Goal: Transaction & Acquisition: Purchase product/service

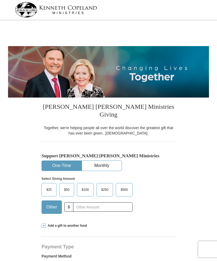
select select "IN"
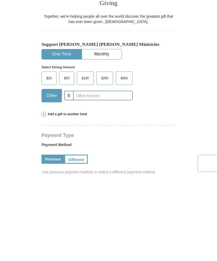
scroll to position [112, 0]
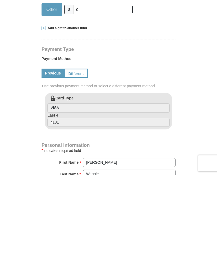
type input "0"
click at [67, 112] on span "Add a gift to another fund" at bounding box center [66, 114] width 41 height 5
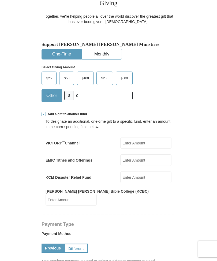
click at [142, 155] on input "EMIC Tithes and Offerings" at bounding box center [145, 161] width 51 height 12
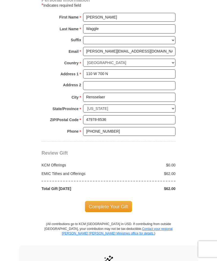
scroll to position [432, 0]
type input "62.00"
click at [107, 201] on span "Complete Your Gift" at bounding box center [108, 206] width 47 height 11
